Goal: Find specific page/section: Find specific page/section

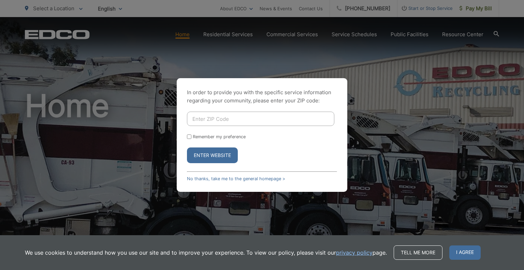
drag, startPoint x: 242, startPoint y: 115, endPoint x: 230, endPoint y: 116, distance: 11.3
click at [241, 115] on input "Enter ZIP Code" at bounding box center [260, 119] width 147 height 14
type input "92119"
click at [201, 163] on button "Enter Website" at bounding box center [212, 155] width 51 height 16
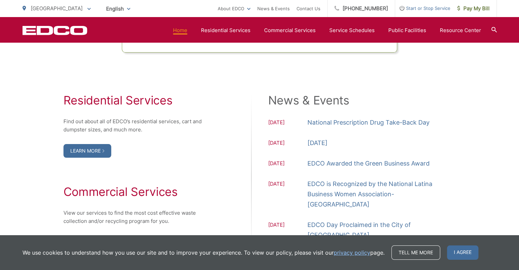
scroll to position [717, 0]
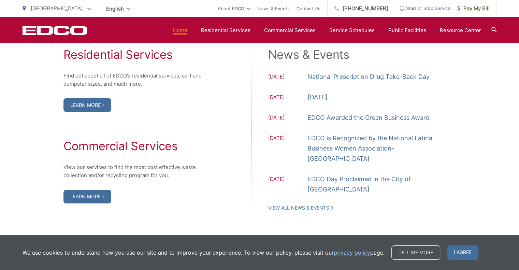
click at [241, 181] on div "Residential Services Find out about all of EDCO’s residential services, cart an…" at bounding box center [260, 129] width 474 height 163
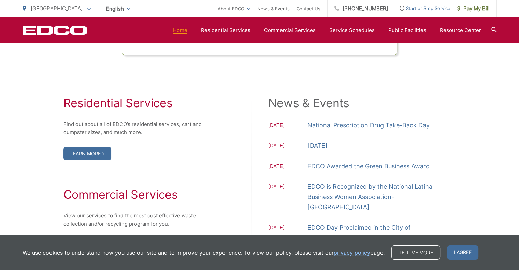
scroll to position [680, 0]
